Goal: Navigation & Orientation: Understand site structure

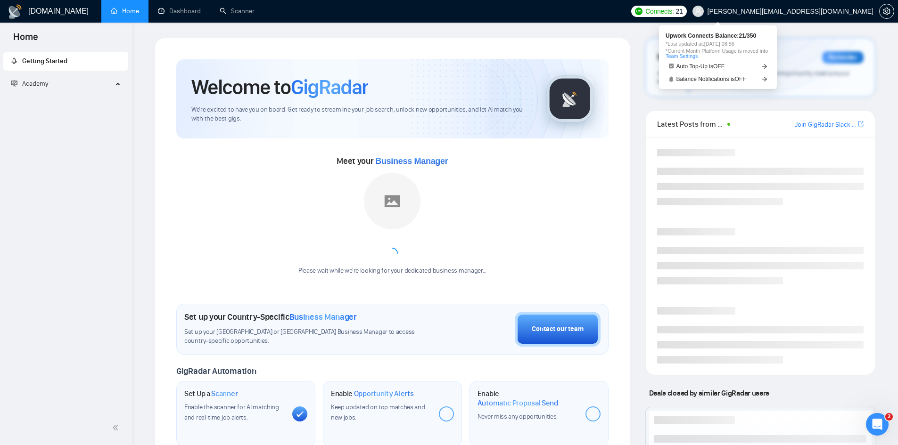
click at [674, 13] on span "Connects:" at bounding box center [659, 11] width 28 height 10
